Goal: Task Accomplishment & Management: Manage account settings

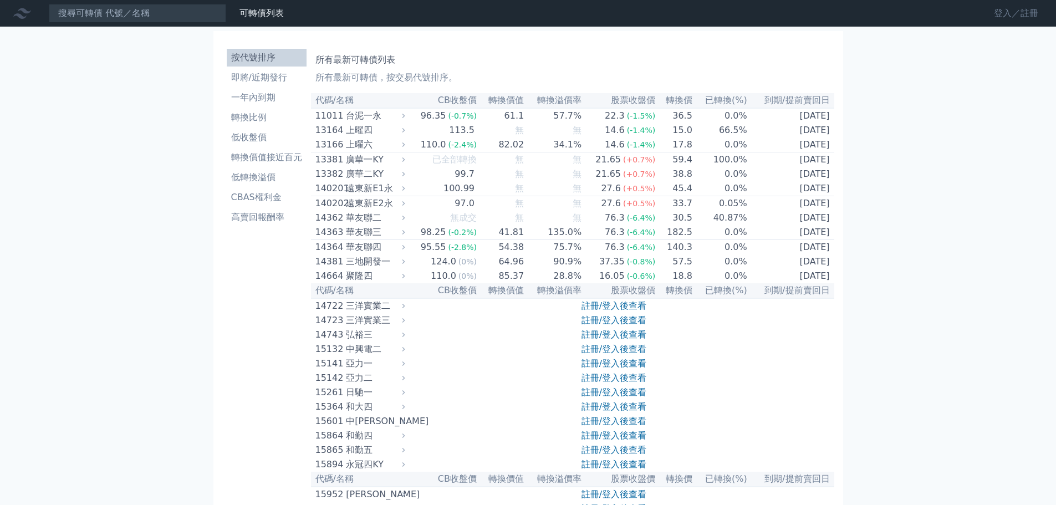
click at [1000, 16] on link "登入／註冊" at bounding box center [1016, 13] width 62 height 18
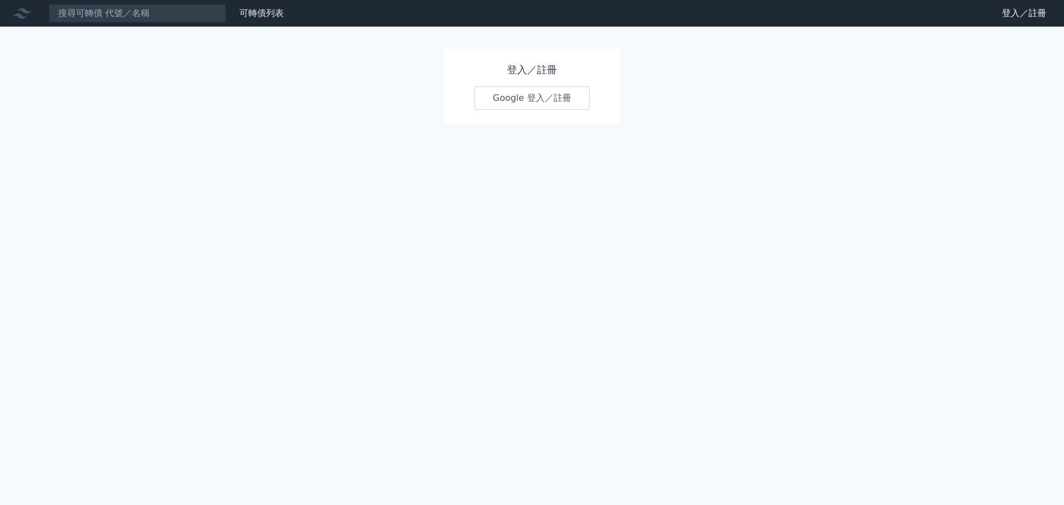
click at [562, 106] on link "Google 登入／註冊" at bounding box center [531, 97] width 115 height 23
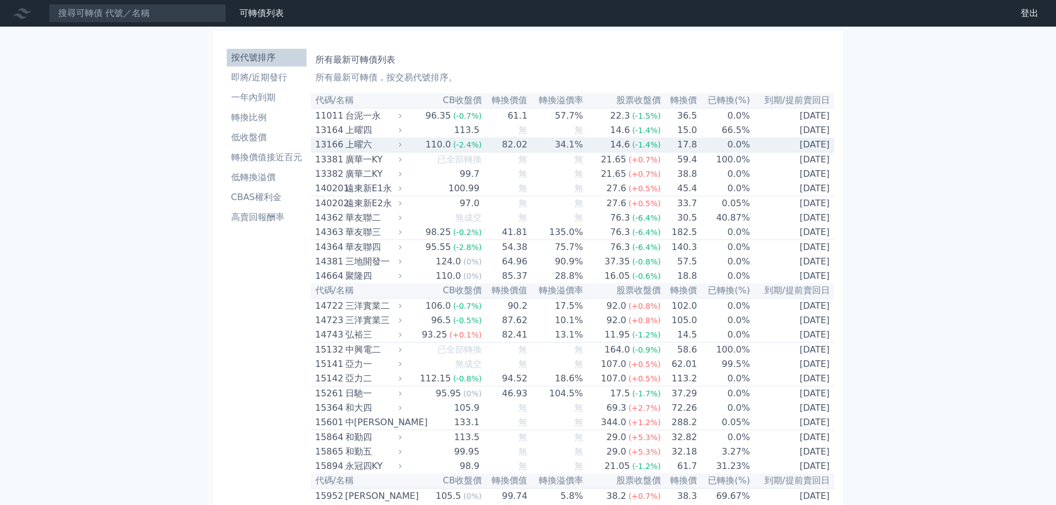
scroll to position [840, 0]
